Goal: Obtain resource: Download file/media

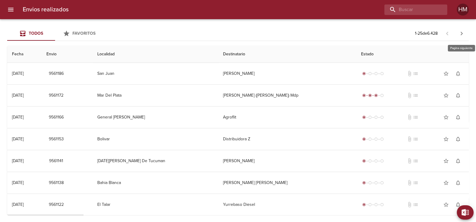
click at [465, 33] on icon "button" at bounding box center [461, 33] width 7 height 7
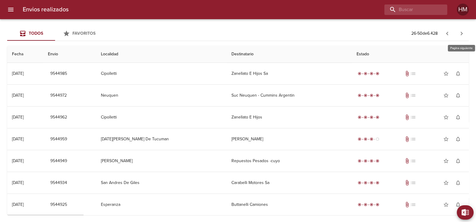
click at [465, 33] on icon "button" at bounding box center [461, 33] width 7 height 7
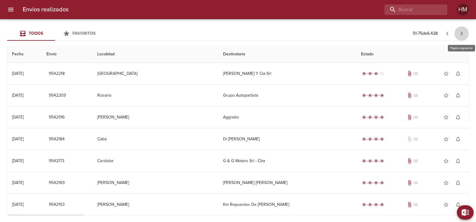
click at [465, 33] on icon "button" at bounding box center [461, 33] width 7 height 7
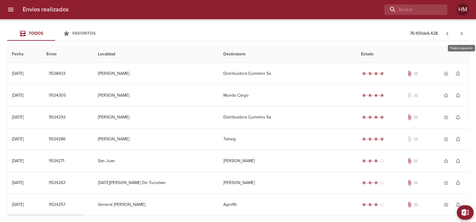
click at [465, 33] on icon "button" at bounding box center [461, 33] width 7 height 7
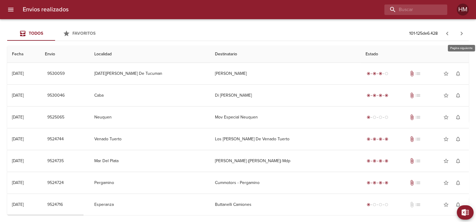
click at [465, 33] on icon "button" at bounding box center [461, 33] width 7 height 7
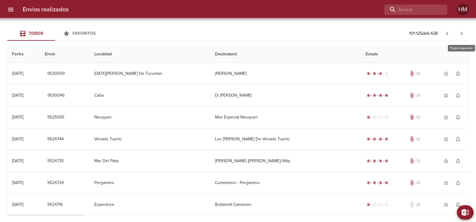
click at [465, 33] on icon "button" at bounding box center [461, 33] width 7 height 7
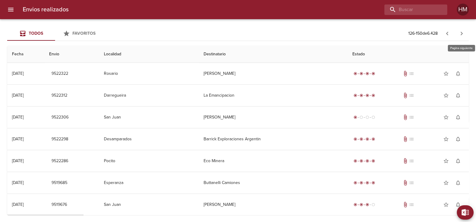
click at [465, 33] on icon "button" at bounding box center [461, 33] width 7 height 7
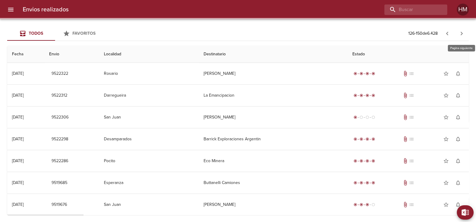
click at [465, 33] on icon "button" at bounding box center [461, 33] width 7 height 7
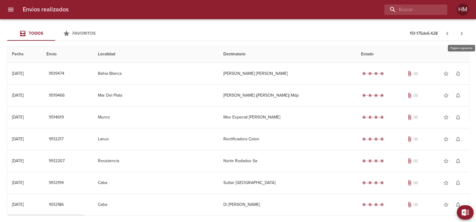
click at [465, 33] on icon "button" at bounding box center [461, 33] width 7 height 7
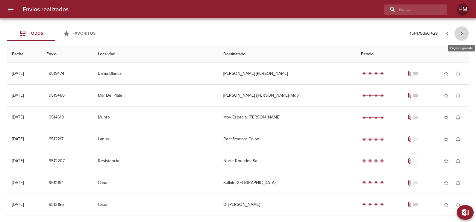
click at [465, 33] on icon "button" at bounding box center [461, 33] width 7 height 7
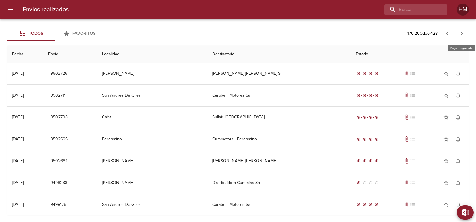
click at [465, 33] on icon "button" at bounding box center [461, 33] width 7 height 7
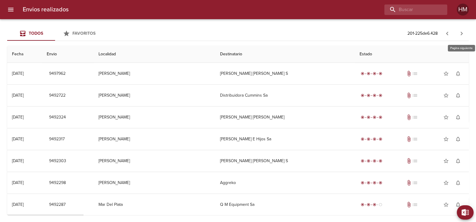
click at [465, 33] on icon "button" at bounding box center [461, 33] width 7 height 7
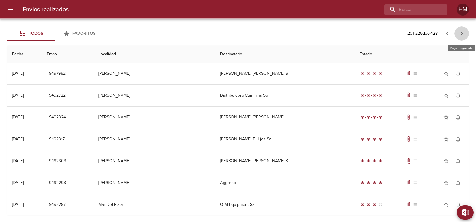
click at [465, 33] on icon "button" at bounding box center [461, 33] width 7 height 7
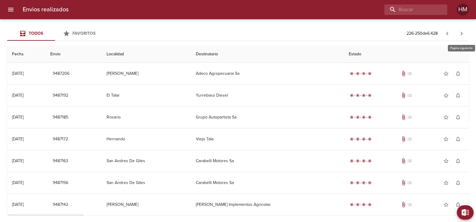
click at [465, 33] on icon "button" at bounding box center [461, 33] width 7 height 7
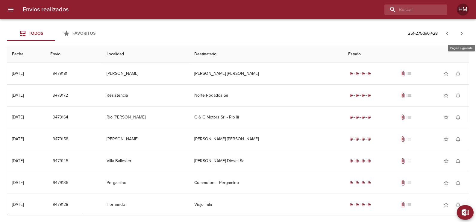
click at [465, 33] on icon "button" at bounding box center [461, 33] width 7 height 7
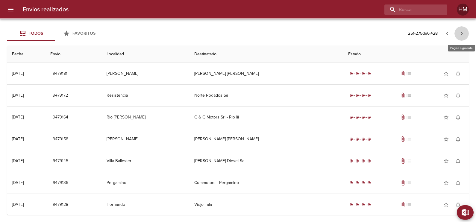
click at [465, 33] on icon "button" at bounding box center [461, 33] width 7 height 7
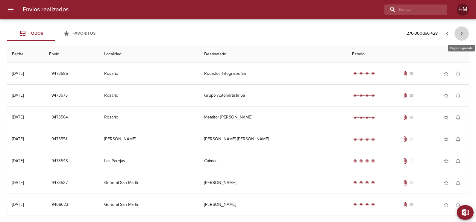
click at [465, 33] on icon "button" at bounding box center [461, 33] width 7 height 7
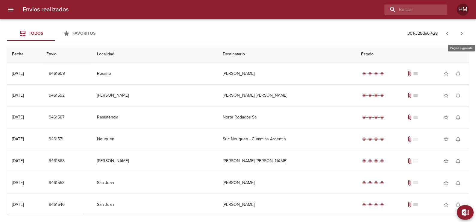
click at [465, 33] on icon "button" at bounding box center [461, 33] width 7 height 7
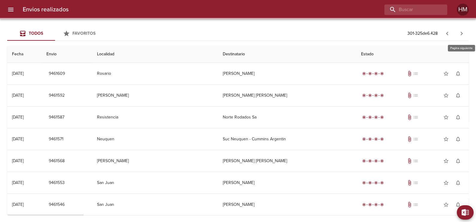
click at [465, 33] on icon "button" at bounding box center [461, 33] width 7 height 7
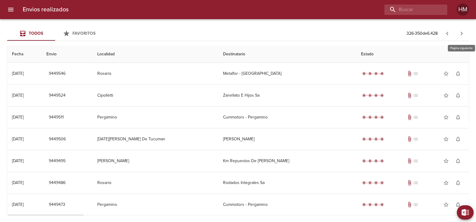
click at [465, 33] on icon "button" at bounding box center [461, 33] width 7 height 7
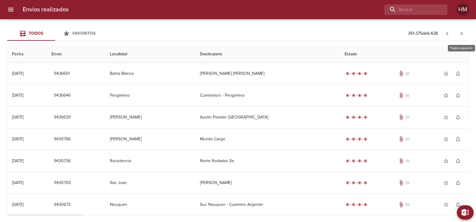
click at [465, 33] on icon "button" at bounding box center [461, 33] width 7 height 7
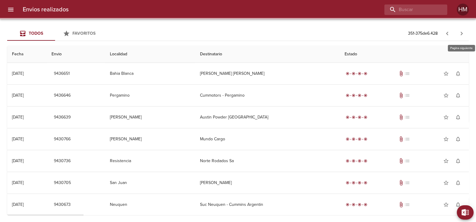
click at [465, 33] on icon "button" at bounding box center [461, 33] width 7 height 7
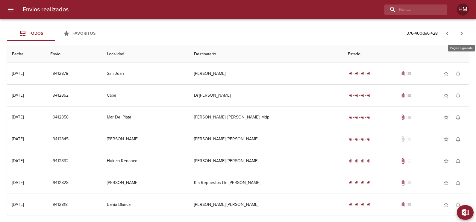
click at [465, 33] on icon "button" at bounding box center [461, 33] width 7 height 7
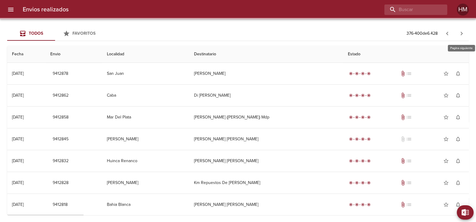
click at [465, 33] on icon "button" at bounding box center [461, 33] width 7 height 7
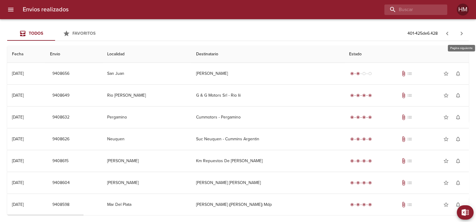
click at [465, 33] on icon "button" at bounding box center [461, 33] width 7 height 7
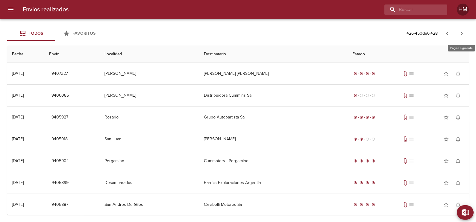
click at [465, 33] on icon "button" at bounding box center [461, 33] width 7 height 7
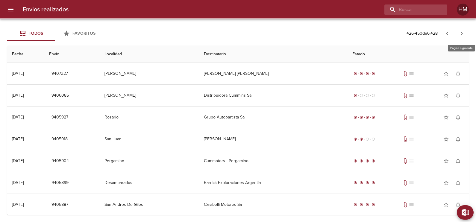
click at [465, 33] on icon "button" at bounding box center [461, 33] width 7 height 7
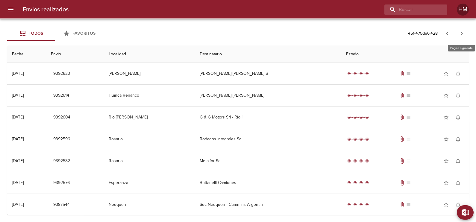
click at [465, 33] on icon "button" at bounding box center [461, 33] width 7 height 7
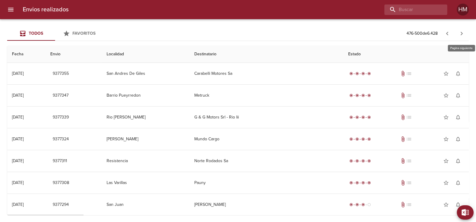
click at [465, 33] on icon "button" at bounding box center [461, 33] width 7 height 7
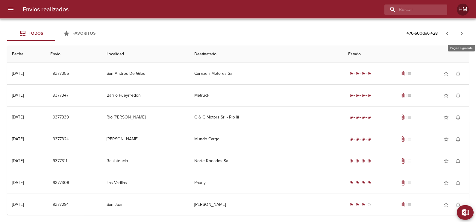
click at [465, 33] on icon "button" at bounding box center [461, 33] width 7 height 7
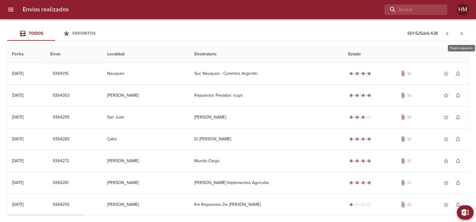
click at [465, 33] on icon "button" at bounding box center [461, 33] width 7 height 7
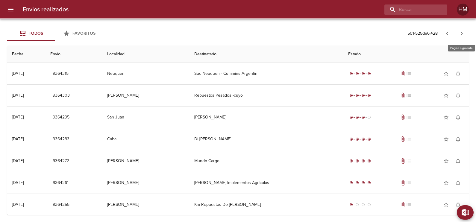
click at [465, 33] on icon "button" at bounding box center [461, 33] width 7 height 7
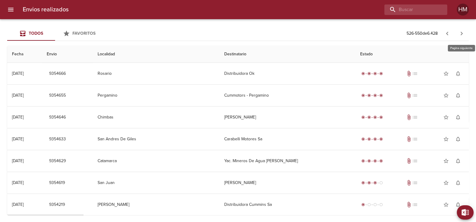
click at [465, 33] on icon "button" at bounding box center [461, 33] width 7 height 7
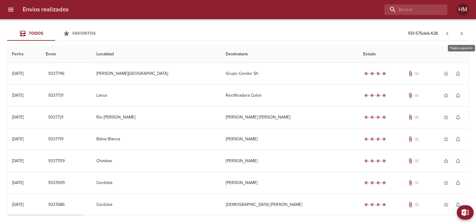
click at [465, 33] on icon "button" at bounding box center [461, 33] width 7 height 7
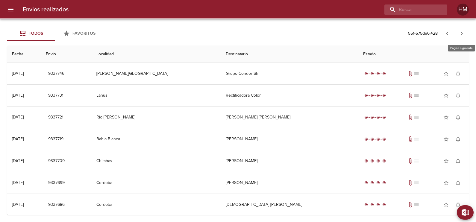
click at [465, 33] on icon "button" at bounding box center [461, 33] width 7 height 7
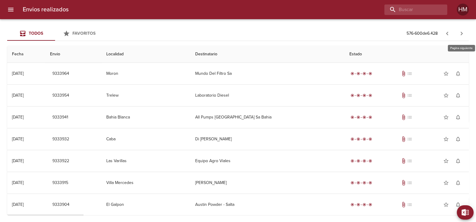
click at [465, 33] on icon "button" at bounding box center [461, 33] width 7 height 7
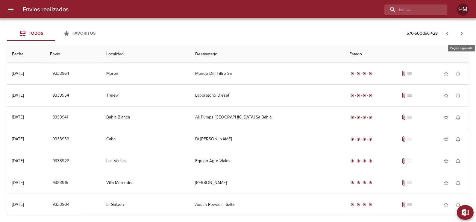
click at [465, 33] on icon "button" at bounding box center [461, 33] width 7 height 7
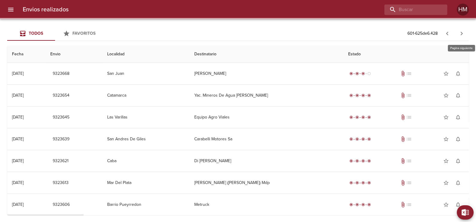
click at [465, 33] on icon "button" at bounding box center [461, 33] width 7 height 7
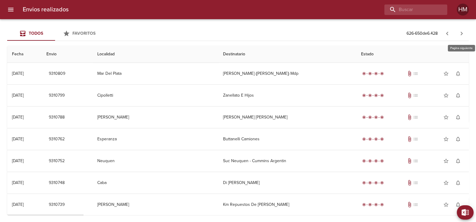
click at [465, 33] on icon "button" at bounding box center [461, 33] width 7 height 7
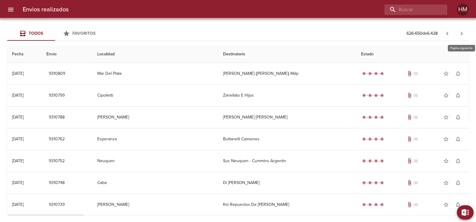
click at [465, 33] on icon "button" at bounding box center [461, 33] width 7 height 7
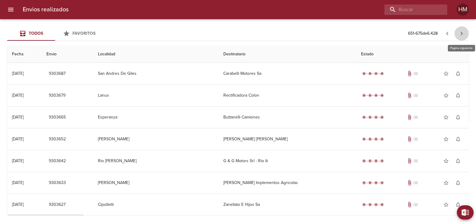
click at [465, 33] on icon "button" at bounding box center [461, 33] width 7 height 7
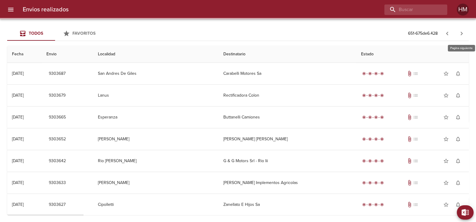
click at [465, 33] on icon "button" at bounding box center [461, 33] width 7 height 7
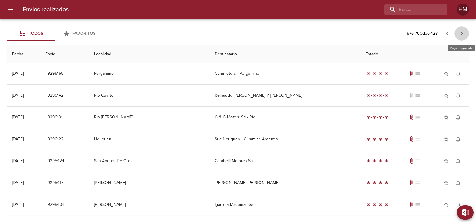
click at [466, 35] on button "button" at bounding box center [462, 33] width 14 height 14
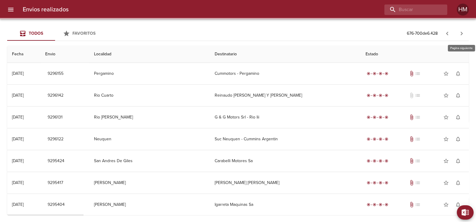
click at [466, 35] on button "button" at bounding box center [462, 33] width 14 height 14
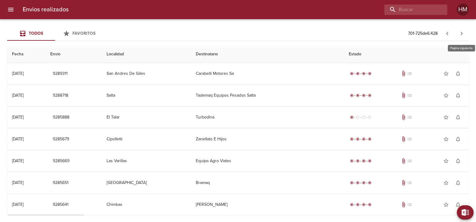
click at [466, 35] on button "button" at bounding box center [462, 33] width 14 height 14
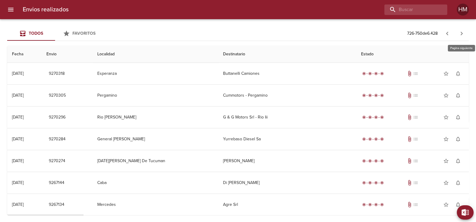
click at [466, 35] on button "button" at bounding box center [462, 33] width 14 height 14
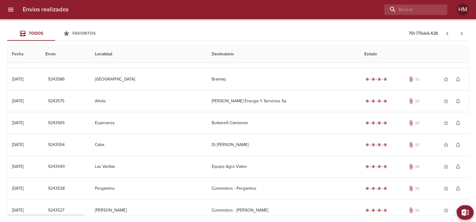
scroll to position [393, 0]
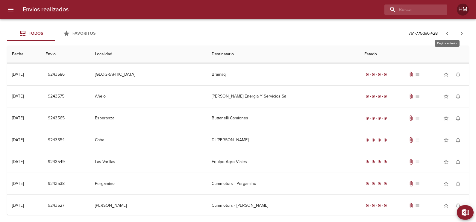
click at [446, 33] on icon "button" at bounding box center [447, 33] width 7 height 7
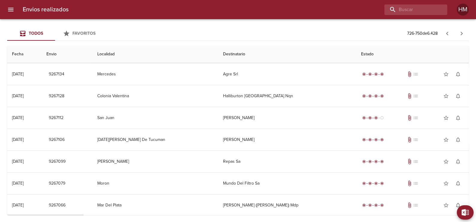
scroll to position [93, 0]
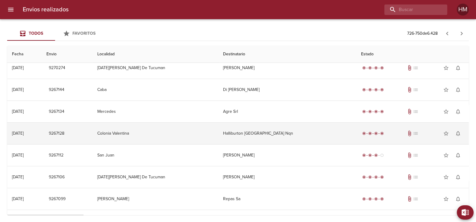
click at [247, 130] on td "Halliburton [GEOGRAPHIC_DATA] Nqn" at bounding box center [287, 134] width 138 height 22
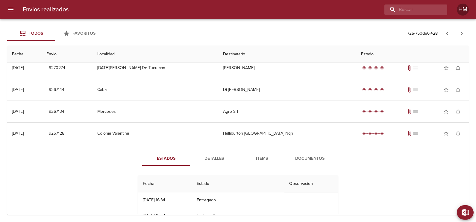
click at [315, 157] on span "Documentos" at bounding box center [310, 158] width 41 height 7
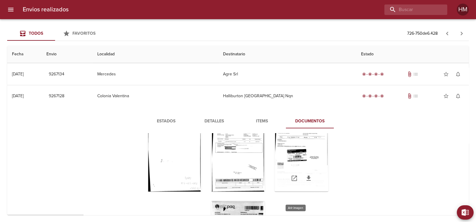
scroll to position [27, 0]
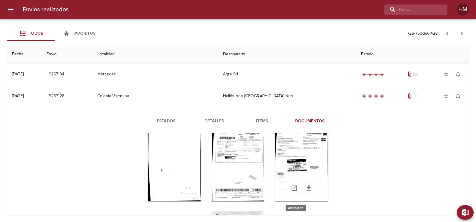
click at [289, 160] on div "Tabla de envíos del cliente" at bounding box center [302, 164] width 54 height 75
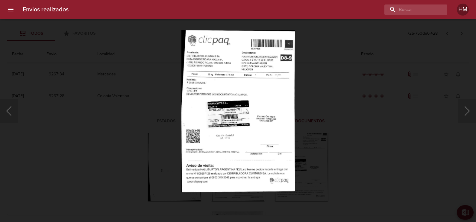
click at [270, 102] on img "Lightbox" at bounding box center [238, 111] width 114 height 163
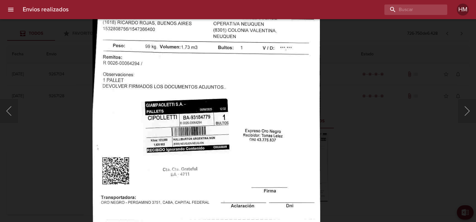
click at [333, 131] on div "Lightbox" at bounding box center [238, 111] width 476 height 222
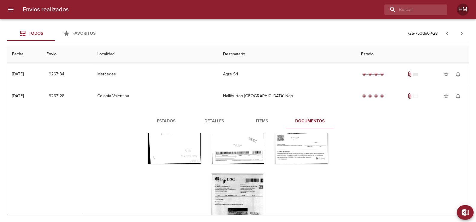
scroll to position [0, 0]
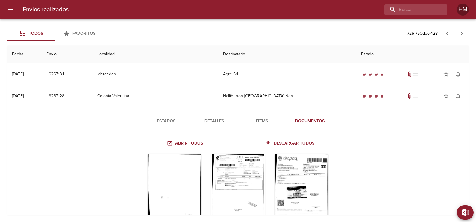
click at [463, 33] on icon "button" at bounding box center [461, 33] width 7 height 7
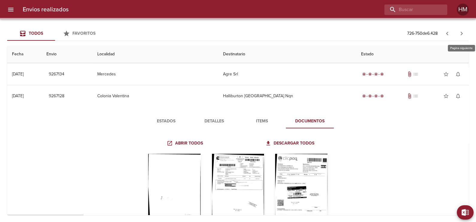
click at [463, 33] on icon "button" at bounding box center [461, 33] width 7 height 7
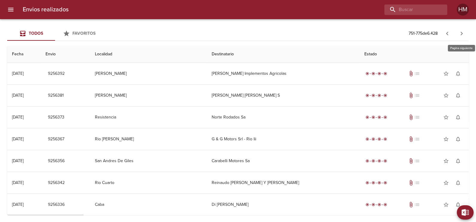
click at [463, 33] on icon "button" at bounding box center [461, 33] width 7 height 7
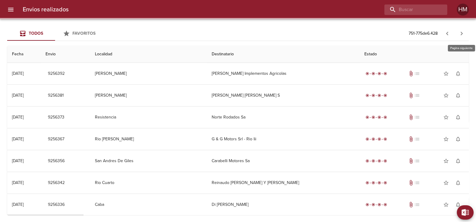
click at [465, 31] on icon "button" at bounding box center [461, 33] width 7 height 7
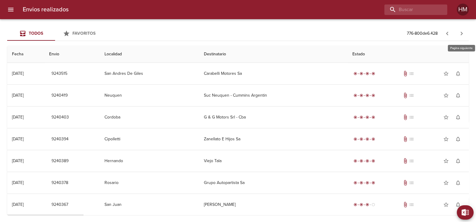
click at [465, 31] on icon "button" at bounding box center [461, 33] width 7 height 7
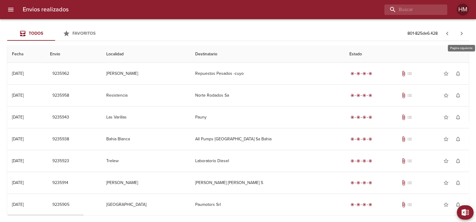
click at [465, 31] on icon "button" at bounding box center [461, 33] width 7 height 7
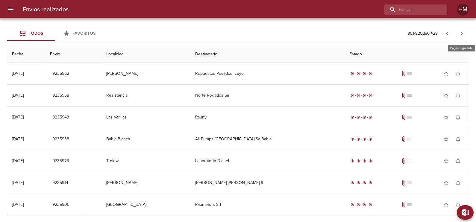
click at [465, 31] on icon "button" at bounding box center [461, 33] width 7 height 7
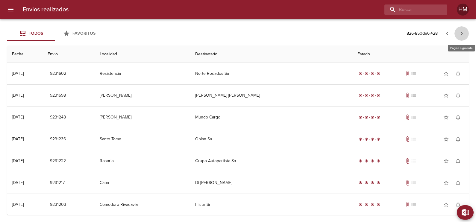
click at [465, 31] on icon "button" at bounding box center [461, 33] width 7 height 7
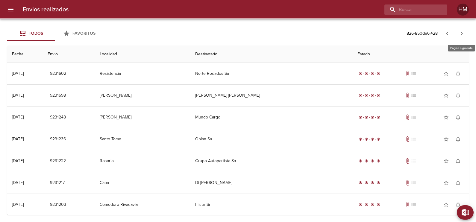
click at [465, 31] on icon "button" at bounding box center [461, 33] width 7 height 7
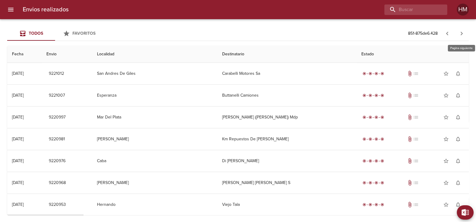
click at [465, 31] on icon "button" at bounding box center [461, 33] width 7 height 7
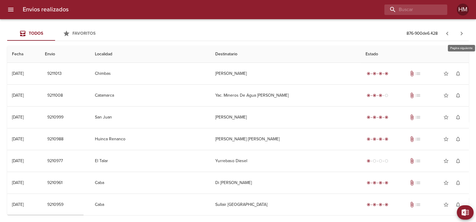
click at [460, 34] on icon "button" at bounding box center [461, 33] width 7 height 7
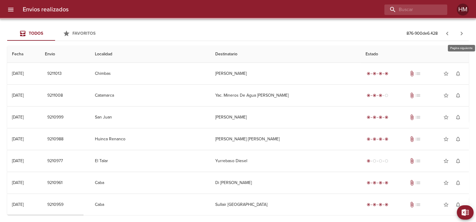
click at [460, 34] on icon "button" at bounding box center [461, 33] width 7 height 7
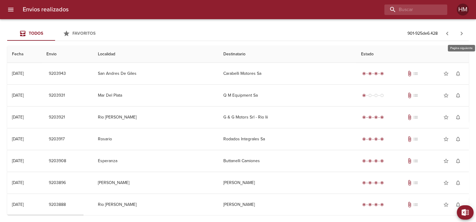
click at [460, 34] on icon "button" at bounding box center [461, 33] width 7 height 7
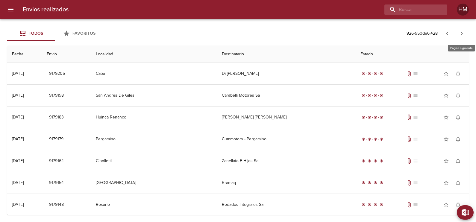
click at [460, 34] on icon "button" at bounding box center [461, 33] width 7 height 7
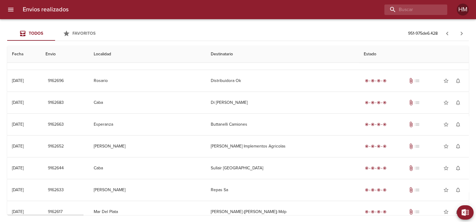
scroll to position [393, 0]
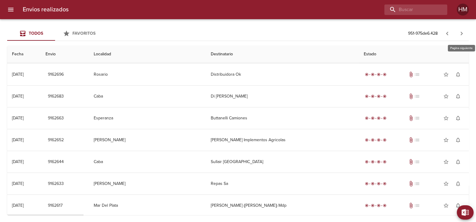
click at [463, 32] on icon "button" at bounding box center [461, 33] width 7 height 7
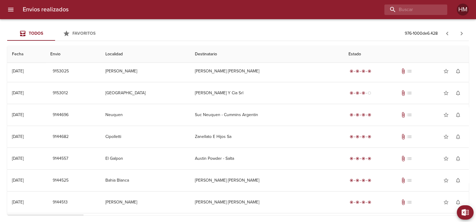
scroll to position [206, 0]
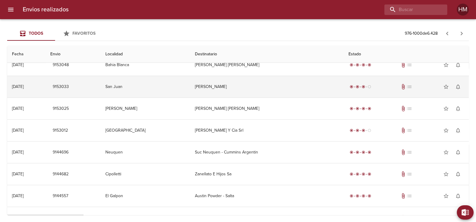
click at [241, 93] on td "[PERSON_NAME]" at bounding box center [267, 87] width 154 height 22
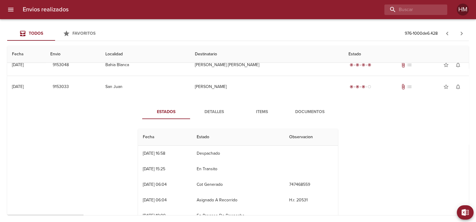
click at [214, 113] on span "Detalles" at bounding box center [214, 111] width 41 height 7
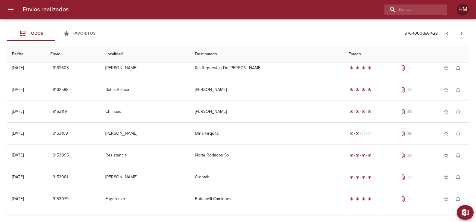
scroll to position [0, 0]
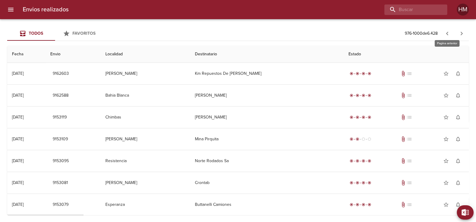
click at [448, 31] on icon "button" at bounding box center [447, 33] width 7 height 7
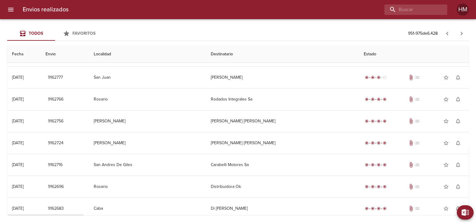
scroll to position [243, 0]
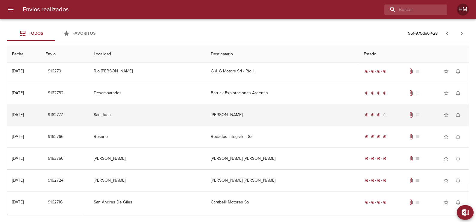
click at [244, 115] on td "[PERSON_NAME]" at bounding box center [282, 115] width 153 height 22
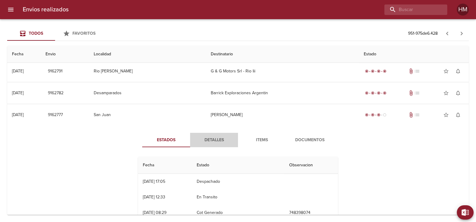
click at [217, 137] on span "Detalles" at bounding box center [214, 140] width 41 height 7
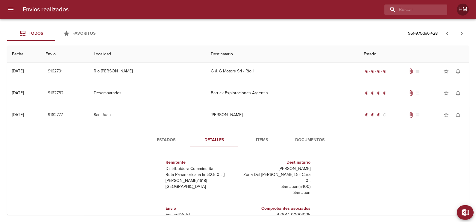
scroll to position [3, 0]
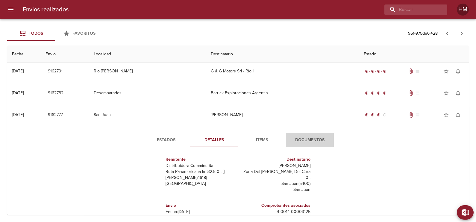
click at [316, 139] on span "Documentos" at bounding box center [310, 140] width 41 height 7
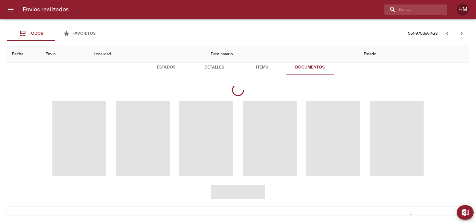
scroll to position [318, 0]
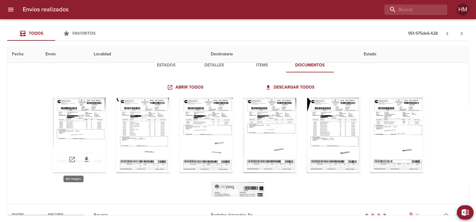
click at [84, 133] on div "Tabla de envíos del cliente" at bounding box center [79, 135] width 54 height 75
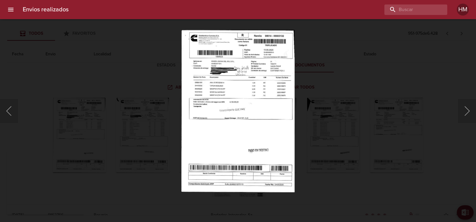
click at [416, 87] on div "Lightbox" at bounding box center [238, 111] width 476 height 222
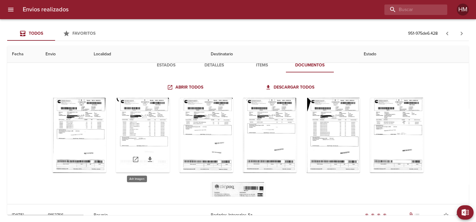
click at [140, 129] on div "Tabla de envíos del cliente" at bounding box center [143, 135] width 54 height 75
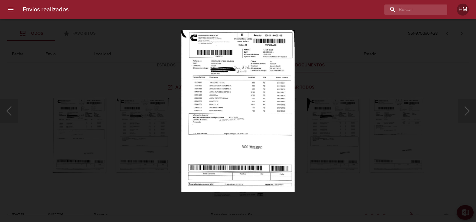
click at [269, 94] on img "Lightbox" at bounding box center [238, 111] width 113 height 163
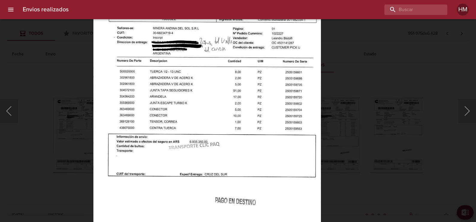
click at [360, 87] on div "Lightbox" at bounding box center [238, 111] width 476 height 222
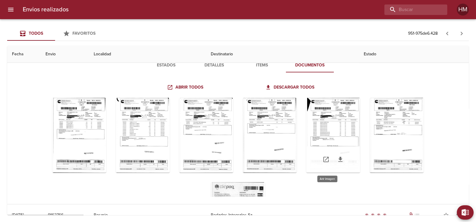
click at [320, 133] on div "Tabla de envíos del cliente" at bounding box center [333, 135] width 54 height 75
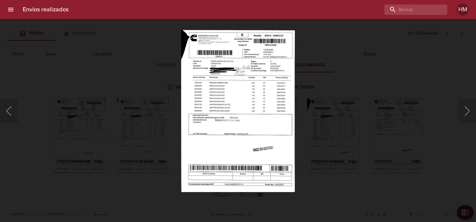
click at [264, 102] on img "Lightbox" at bounding box center [238, 111] width 114 height 163
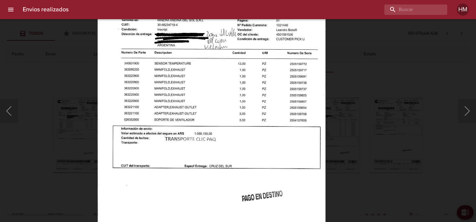
click at [396, 79] on div "Lightbox" at bounding box center [238, 111] width 476 height 222
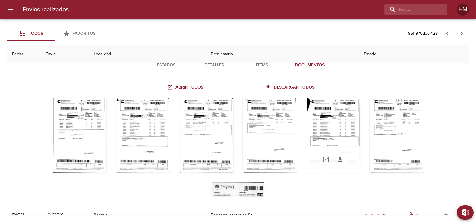
click at [337, 156] on icon "Tabla de envíos del cliente" at bounding box center [340, 159] width 7 height 7
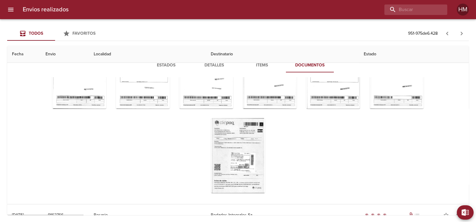
scroll to position [64, 0]
click at [243, 179] on icon "Tabla de envíos del cliente" at bounding box center [245, 179] width 7 height 7
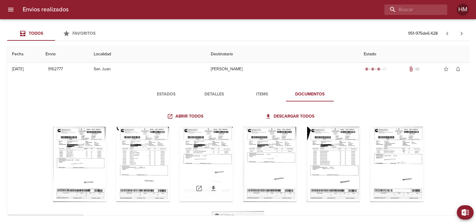
scroll to position [280, 0]
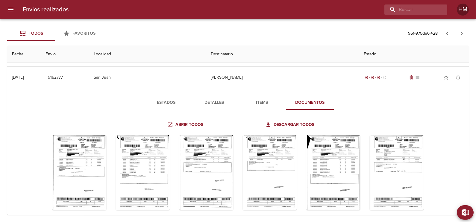
click at [214, 100] on span "Detalles" at bounding box center [214, 102] width 41 height 7
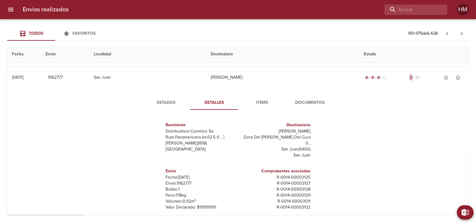
click at [368, 173] on div "Estados Detalles Items Documentos Remitente Distribuidora [PERSON_NAME] Ruta Pa…" at bounding box center [238, 164] width 452 height 153
click at [315, 105] on span "Documentos" at bounding box center [310, 102] width 41 height 7
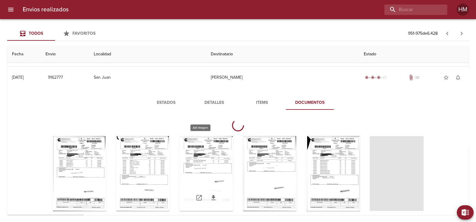
click at [206, 164] on div "Tabla de envíos del cliente" at bounding box center [206, 173] width 54 height 75
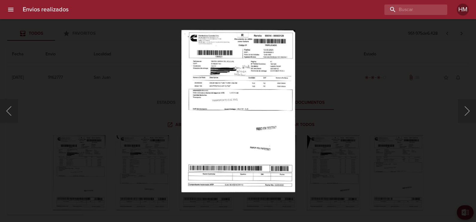
click at [381, 96] on div "Lightbox" at bounding box center [238, 111] width 476 height 222
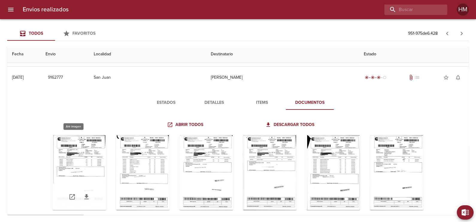
click at [70, 169] on div "Tabla de envíos del cliente" at bounding box center [79, 172] width 54 height 75
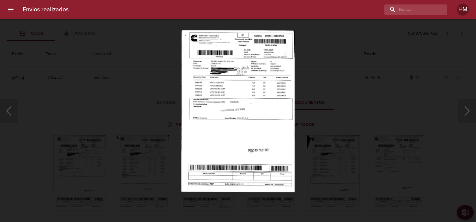
click at [235, 102] on img "Lightbox" at bounding box center [238, 111] width 113 height 163
click at [338, 118] on div "Lightbox" at bounding box center [238, 111] width 476 height 222
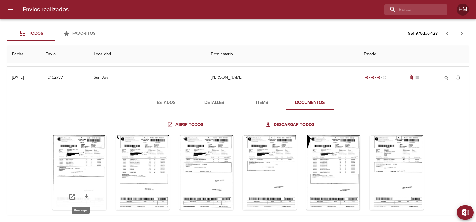
click at [84, 194] on icon "Tabla de envíos del cliente" at bounding box center [86, 197] width 7 height 7
click at [91, 149] on div "Tabla de envíos del cliente" at bounding box center [79, 172] width 54 height 75
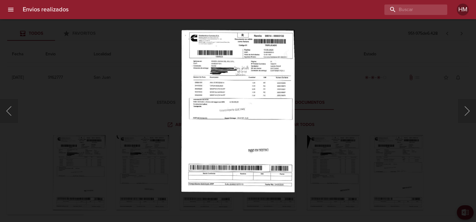
click at [309, 100] on div "Lightbox" at bounding box center [238, 111] width 476 height 222
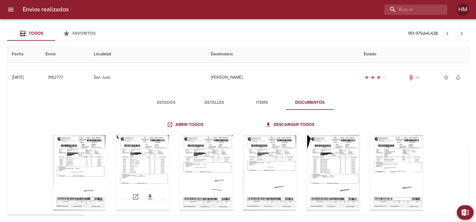
click at [154, 149] on div "Tabla de envíos del cliente" at bounding box center [143, 172] width 54 height 75
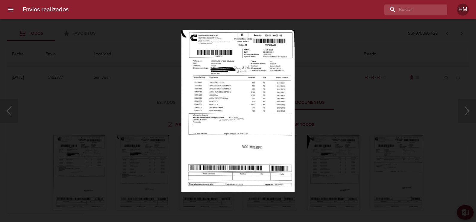
click at [320, 96] on div "Lightbox" at bounding box center [238, 111] width 476 height 222
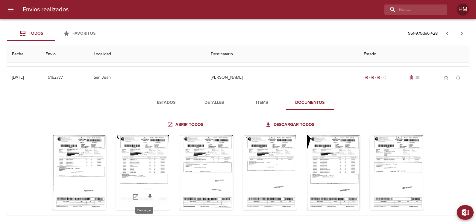
click at [147, 196] on icon "Tabla de envíos del cliente" at bounding box center [150, 197] width 7 height 7
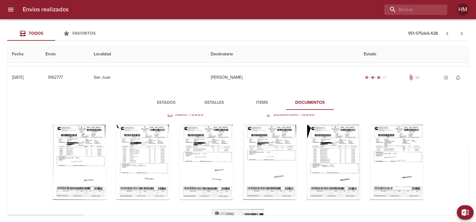
scroll to position [37, 0]
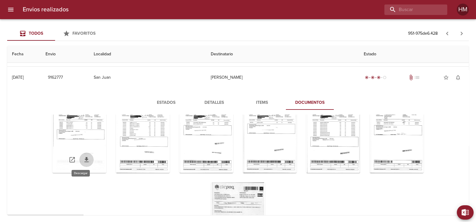
click at [83, 160] on icon "Tabla de envíos del cliente" at bounding box center [86, 159] width 7 height 7
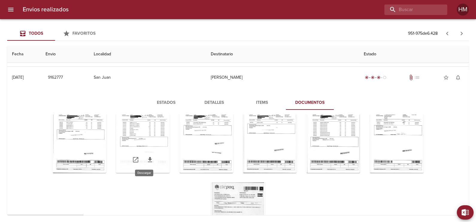
click at [148, 158] on icon "Tabla de envíos del cliente" at bounding box center [150, 159] width 4 height 5
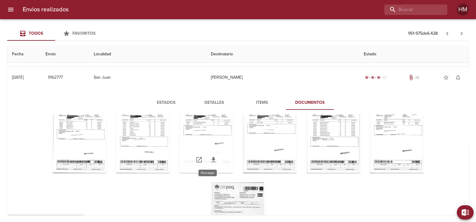
click at [210, 159] on icon "Tabla de envíos del cliente" at bounding box center [213, 159] width 7 height 7
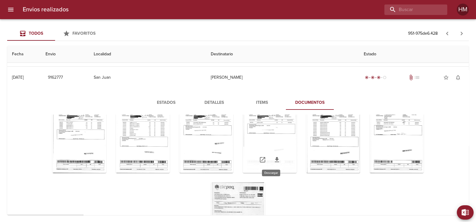
click at [274, 160] on icon "Tabla de envíos del cliente" at bounding box center [277, 159] width 7 height 7
click at [290, 195] on div "Tabla de envíos del cliente" at bounding box center [238, 177] width 422 height 169
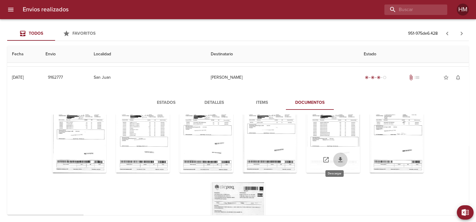
click at [339, 158] on icon "Tabla de envíos del cliente" at bounding box center [341, 159] width 4 height 5
click at [439, 134] on div "Abrir todos Descargar todos" at bounding box center [238, 175] width 427 height 120
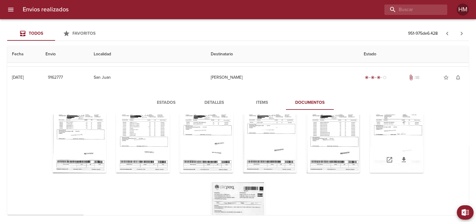
click at [401, 159] on icon "Tabla de envíos del cliente" at bounding box center [404, 159] width 7 height 7
click at [163, 192] on div "Tabla de envíos del cliente" at bounding box center [238, 177] width 422 height 169
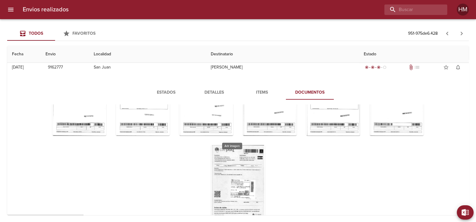
scroll to position [318, 0]
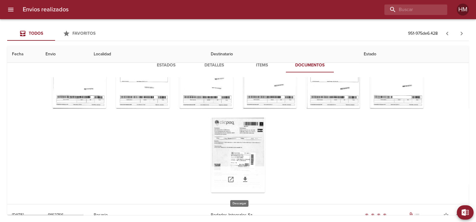
click at [242, 181] on icon "Tabla de envíos del cliente" at bounding box center [245, 179] width 7 height 7
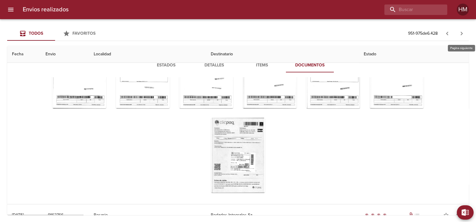
click at [463, 33] on icon "button" at bounding box center [462, 34] width 2 height 4
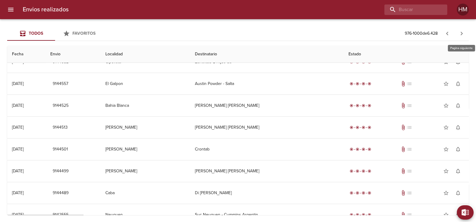
scroll to position [0, 0]
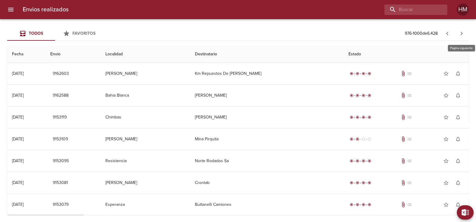
click at [463, 33] on icon "button" at bounding box center [462, 34] width 2 height 4
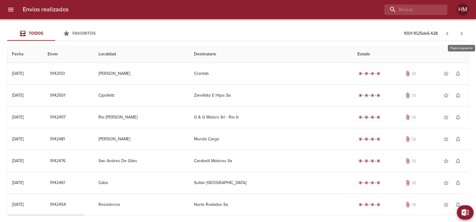
click at [463, 33] on icon "button" at bounding box center [462, 34] width 2 height 4
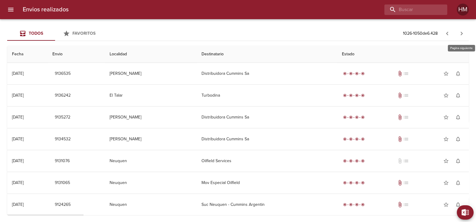
click at [463, 33] on icon "button" at bounding box center [462, 34] width 2 height 4
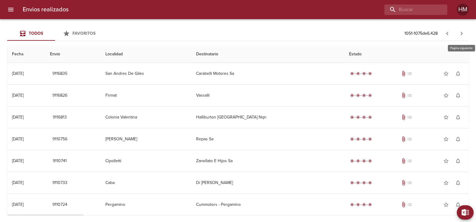
click at [463, 33] on icon "button" at bounding box center [462, 34] width 2 height 4
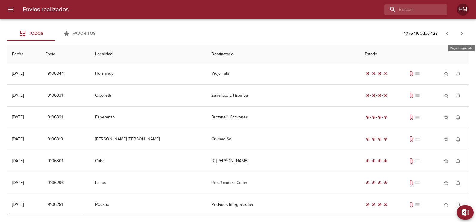
click at [463, 33] on icon "button" at bounding box center [462, 34] width 2 height 4
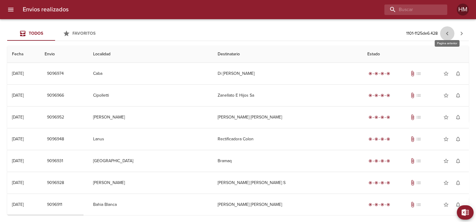
drag, startPoint x: 445, startPoint y: 36, endPoint x: 445, endPoint y: 33, distance: 3.3
click at [445, 33] on icon "button" at bounding box center [447, 33] width 7 height 7
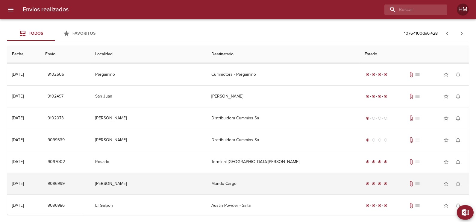
scroll to position [355, 0]
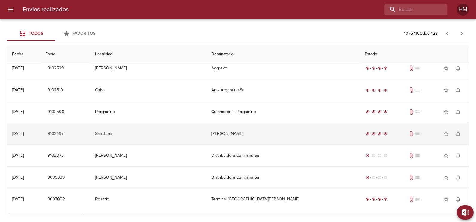
click at [235, 134] on td "[PERSON_NAME]" at bounding box center [283, 134] width 153 height 22
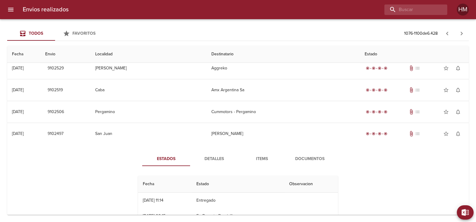
click at [318, 156] on span "Documentos" at bounding box center [310, 158] width 41 height 7
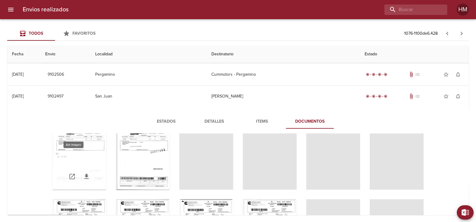
scroll to position [0, 0]
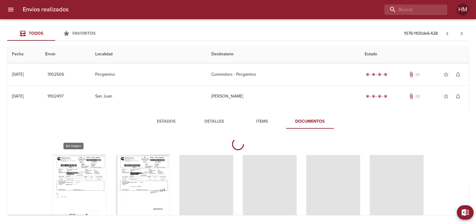
click at [86, 177] on div "Tabla de envíos del cliente" at bounding box center [79, 192] width 54 height 75
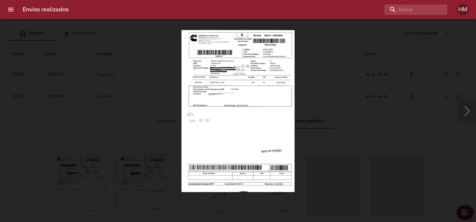
click at [207, 114] on img "Lightbox" at bounding box center [238, 111] width 113 height 163
click at [208, 114] on img "Lightbox" at bounding box center [238, 111] width 113 height 163
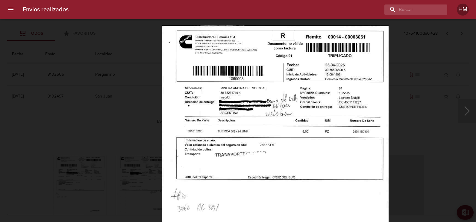
click at [245, 204] on img "Lightbox" at bounding box center [275, 188] width 227 height 327
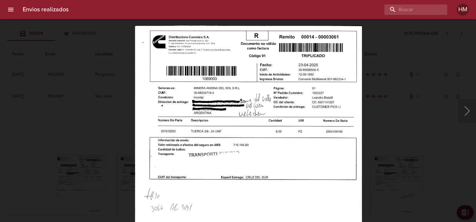
click at [121, 166] on div "Lightbox" at bounding box center [238, 111] width 476 height 222
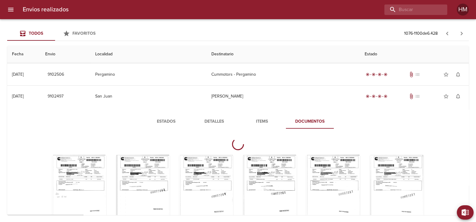
click at [217, 120] on span "Detalles" at bounding box center [214, 121] width 41 height 7
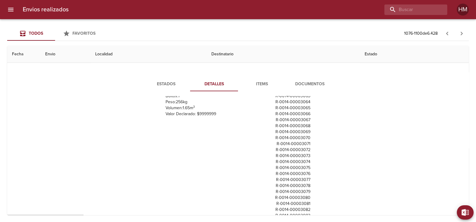
scroll to position [75, 0]
click at [310, 82] on span "Documentos" at bounding box center [310, 84] width 41 height 7
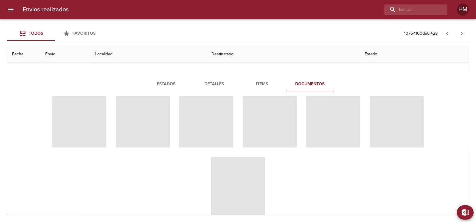
scroll to position [1971, 0]
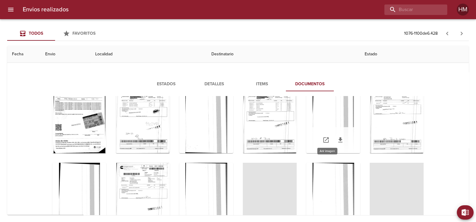
scroll to position [1335, 0]
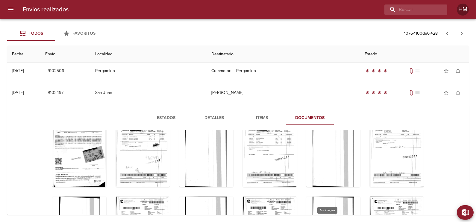
scroll to position [1184, 0]
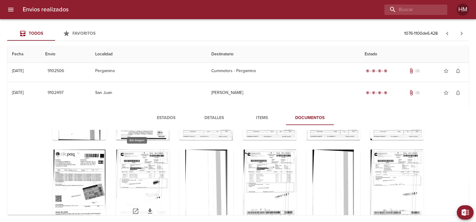
click at [126, 188] on div "Tabla de envíos del cliente" at bounding box center [143, 187] width 54 height 75
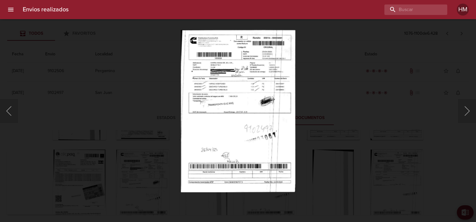
click at [233, 107] on img "Lightbox" at bounding box center [238, 111] width 114 height 163
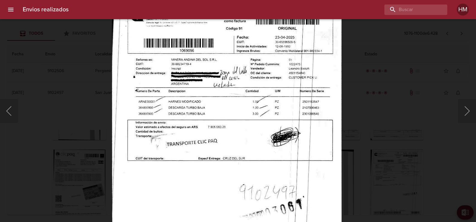
click at [231, 136] on img "Lightbox" at bounding box center [227, 156] width 230 height 327
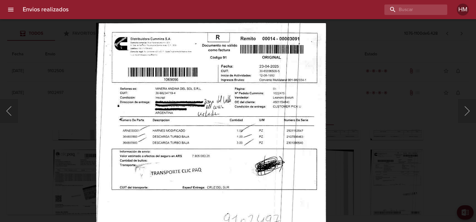
click at [241, 161] on img "Lightbox" at bounding box center [211, 185] width 230 height 327
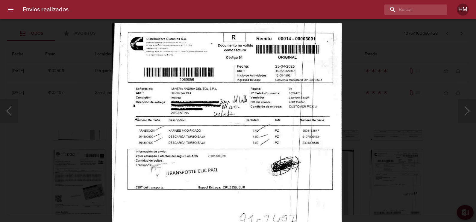
click at [389, 145] on div "Lightbox" at bounding box center [238, 111] width 476 height 222
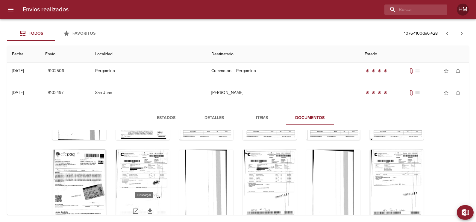
click at [147, 208] on icon "Tabla de envíos del cliente" at bounding box center [150, 211] width 7 height 7
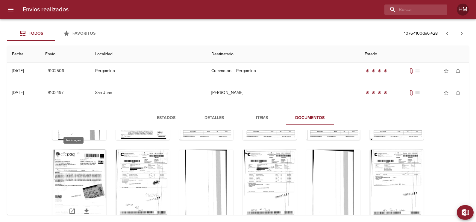
click at [81, 168] on div "Tabla de envíos del cliente" at bounding box center [79, 187] width 54 height 75
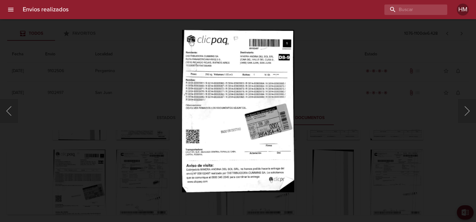
click at [240, 94] on img "Lightbox" at bounding box center [238, 111] width 112 height 163
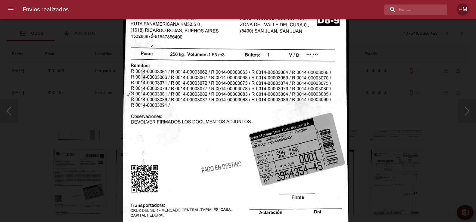
click at [237, 96] on img "Lightbox" at bounding box center [235, 128] width 225 height 327
click at [339, 129] on img "Lightbox" at bounding box center [235, 128] width 225 height 327
click at [376, 147] on div "Lightbox" at bounding box center [238, 111] width 476 height 222
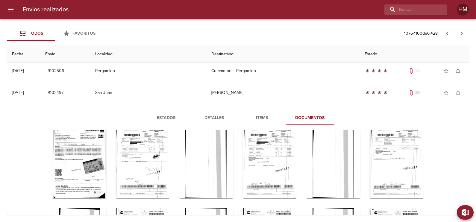
scroll to position [1221, 0]
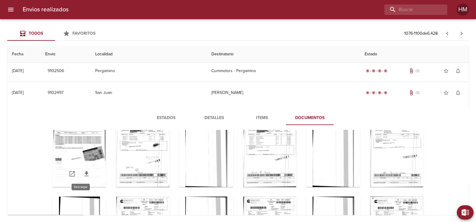
click at [83, 173] on icon "Tabla de envíos del cliente" at bounding box center [86, 173] width 7 height 7
